Goal: Task Accomplishment & Management: Use online tool/utility

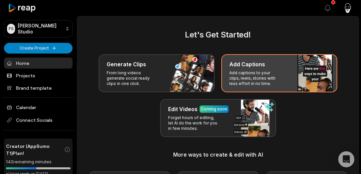
click at [251, 70] on p "Add captions to your clips, reels, stories with less effort in no time." at bounding box center [256, 78] width 52 height 16
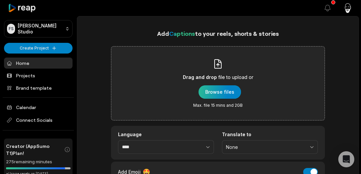
click at [218, 94] on div "button" at bounding box center [220, 91] width 42 height 13
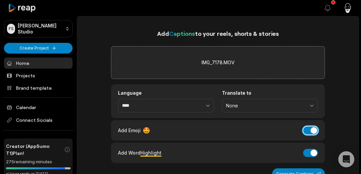
click at [311, 130] on button "Add Emoji" at bounding box center [310, 130] width 15 height 8
click at [310, 153] on button "Add Word Highlight" at bounding box center [310, 153] width 15 height 8
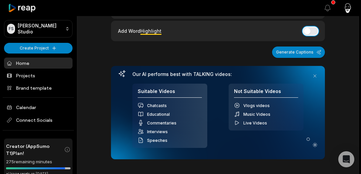
scroll to position [123, 0]
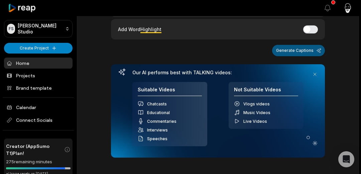
click at [299, 47] on button "Generate Captions" at bounding box center [298, 50] width 53 height 11
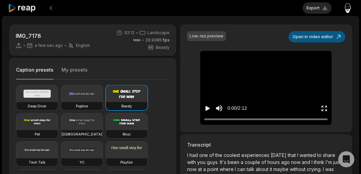
click at [315, 38] on button "Open in video editor" at bounding box center [317, 36] width 57 height 11
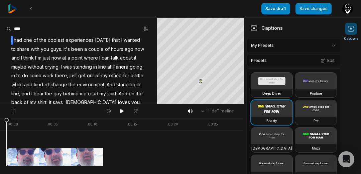
click at [270, 77] on video at bounding box center [271, 81] width 41 height 17
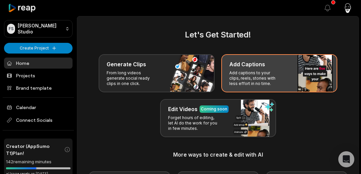
click at [253, 72] on p "Add captions to your clips, reels, stories with less effort in no time." at bounding box center [256, 78] width 52 height 16
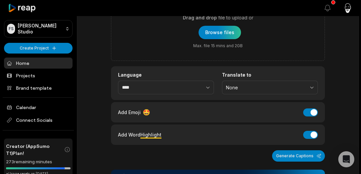
scroll to position [62, 0]
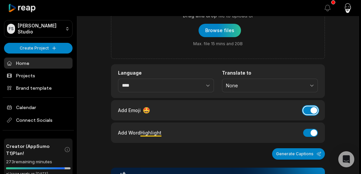
click at [311, 109] on button "Add Emoji" at bounding box center [310, 110] width 15 height 8
click at [310, 134] on button "Add Word Highlight" at bounding box center [310, 133] width 15 height 8
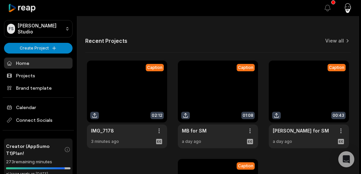
scroll to position [313, 0]
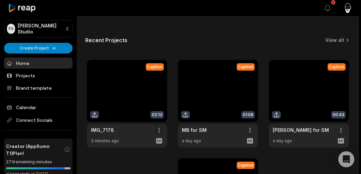
click at [116, 99] on link at bounding box center [127, 104] width 80 height 88
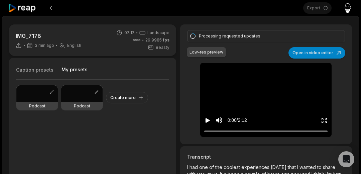
click at [72, 70] on button "My presets" at bounding box center [75, 72] width 26 height 13
click at [139, 97] on button "Create more" at bounding box center [127, 97] width 42 height 11
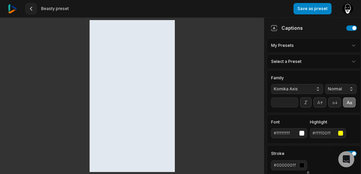
click at [32, 10] on icon at bounding box center [30, 8] width 5 height 5
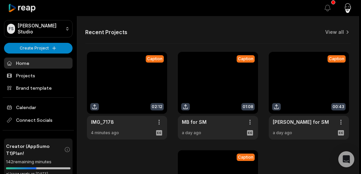
scroll to position [244, 0]
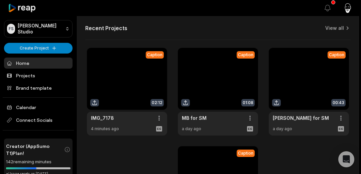
click at [124, 64] on link at bounding box center [127, 92] width 80 height 88
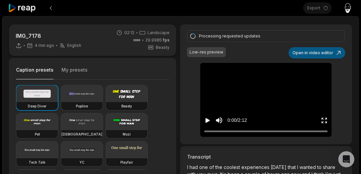
click at [334, 56] on button "Open in video editor" at bounding box center [317, 52] width 57 height 11
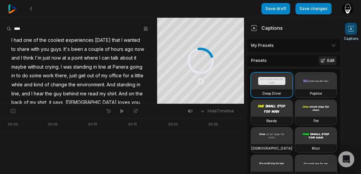
click at [329, 61] on button "Edit" at bounding box center [328, 60] width 18 height 9
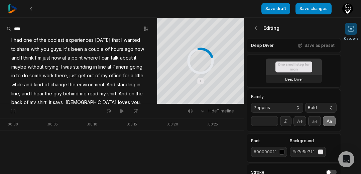
click at [12, 8] on img at bounding box center [12, 8] width 9 height 9
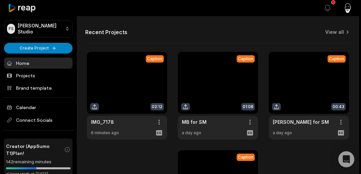
scroll to position [240, 0]
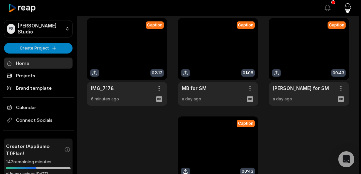
scroll to position [270, 0]
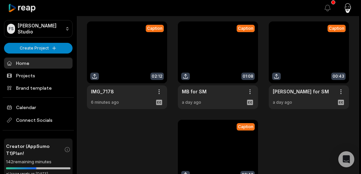
click at [96, 76] on link at bounding box center [127, 65] width 80 height 88
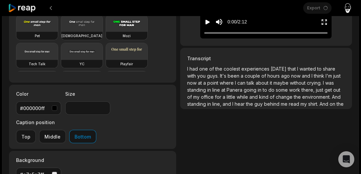
scroll to position [99, 0]
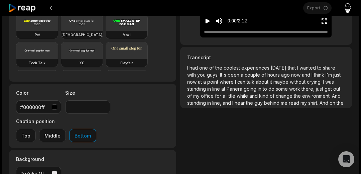
click at [218, 87] on span "line" at bounding box center [216, 89] width 9 height 6
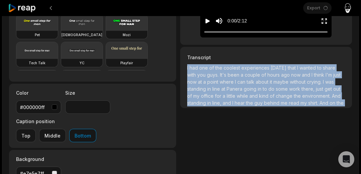
click at [218, 87] on span "line" at bounding box center [216, 89] width 9 height 6
copy p "I had one of the coolest experiences [DATE] that I wanted to share with you guy…"
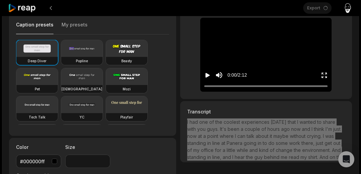
scroll to position [0, 0]
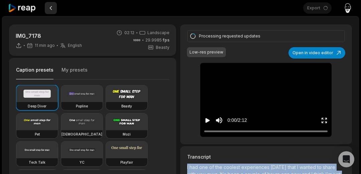
click at [51, 8] on button at bounding box center [51, 8] width 12 height 12
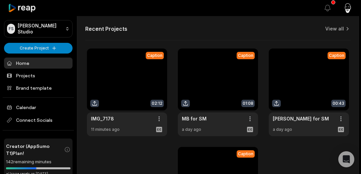
scroll to position [242, 0]
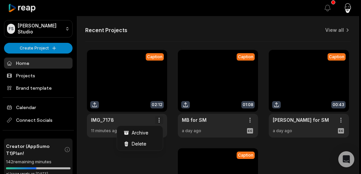
click at [141, 143] on span "Delete" at bounding box center [139, 143] width 15 height 7
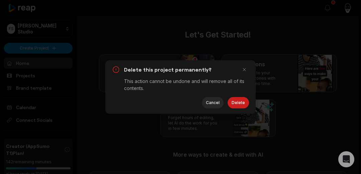
click at [248, 101] on button "Delete" at bounding box center [238, 102] width 21 height 11
